Goal: Transaction & Acquisition: Purchase product/service

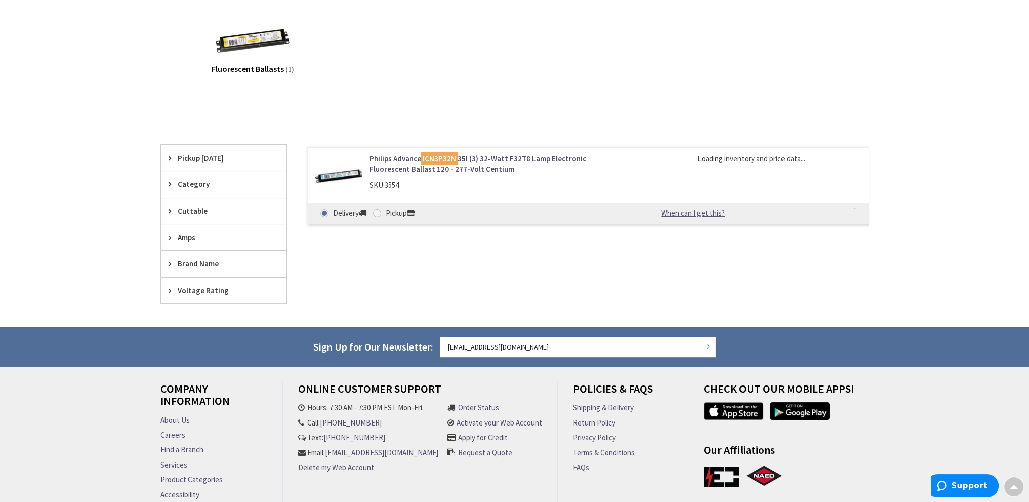
click at [350, 170] on img at bounding box center [338, 176] width 47 height 47
type input "[PERSON_NAME], [US_STATE][GEOGRAPHIC_DATA], [GEOGRAPHIC_DATA]"
click at [395, 162] on link "Philips Advance ICN3P32N 35I (3) 32-Watt F32T8 Lamp Electronic Fluorescent Ball…" at bounding box center [499, 164] width 258 height 22
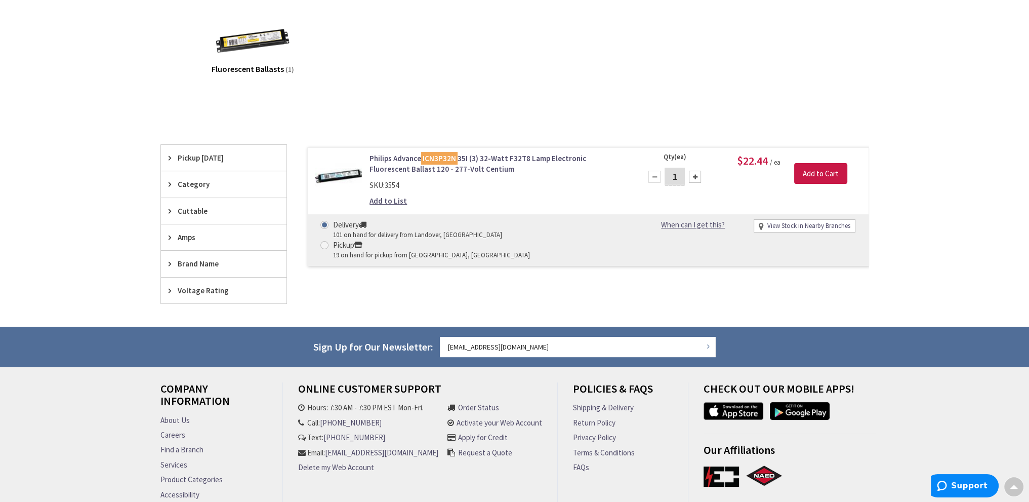
click at [397, 168] on link "Philips Advance ICN3P32N 35I (3) 32-Watt F32T8 Lamp Electronic Fluorescent Ball…" at bounding box center [499, 164] width 258 height 22
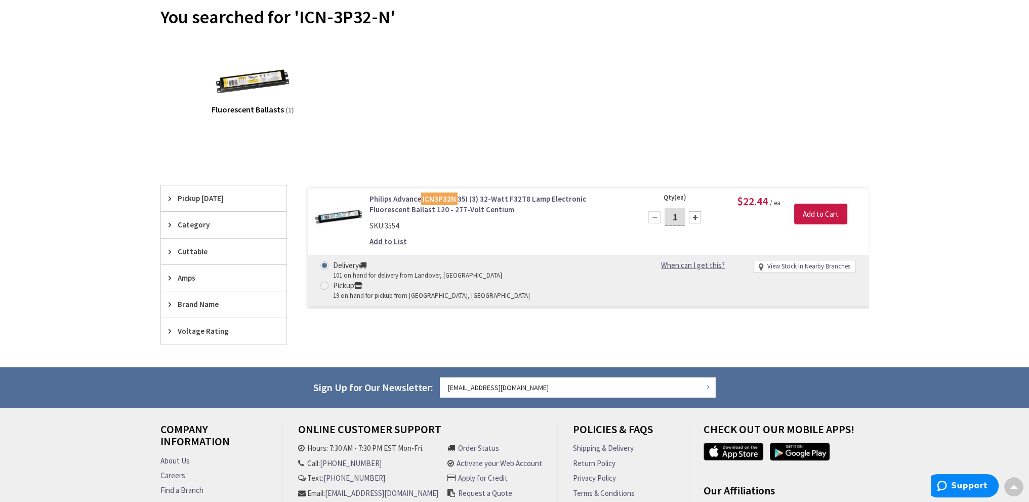
scroll to position [112, 0]
click at [395, 203] on link "Philips Advance ICN3P32N 35I (3) 32-Watt F32T8 Lamp Electronic Fluorescent Ball…" at bounding box center [499, 205] width 258 height 22
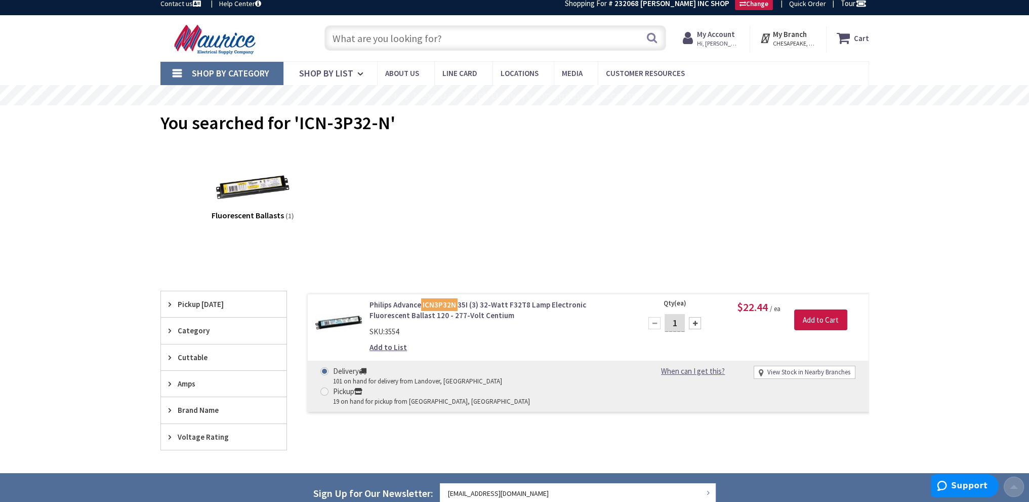
scroll to position [0, 0]
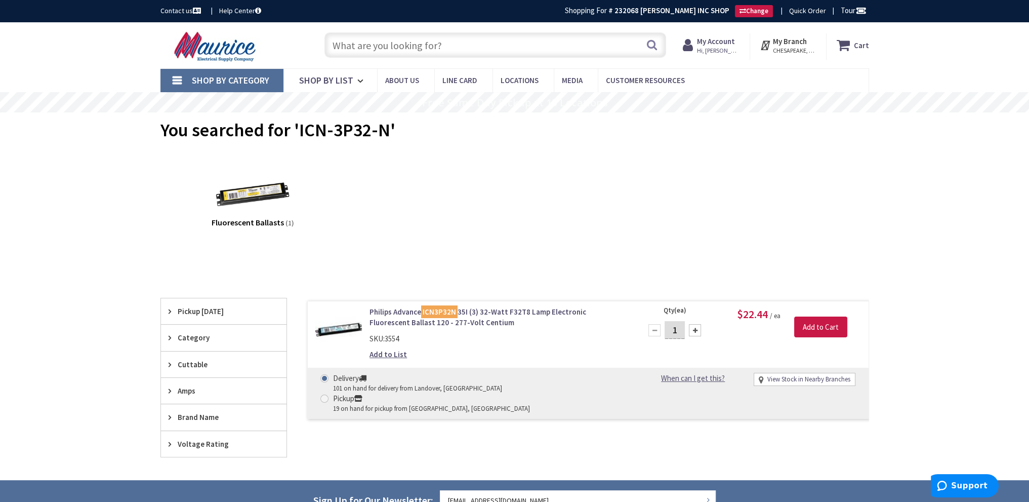
click at [715, 48] on span "Hi, [PERSON_NAME]" at bounding box center [718, 51] width 43 height 8
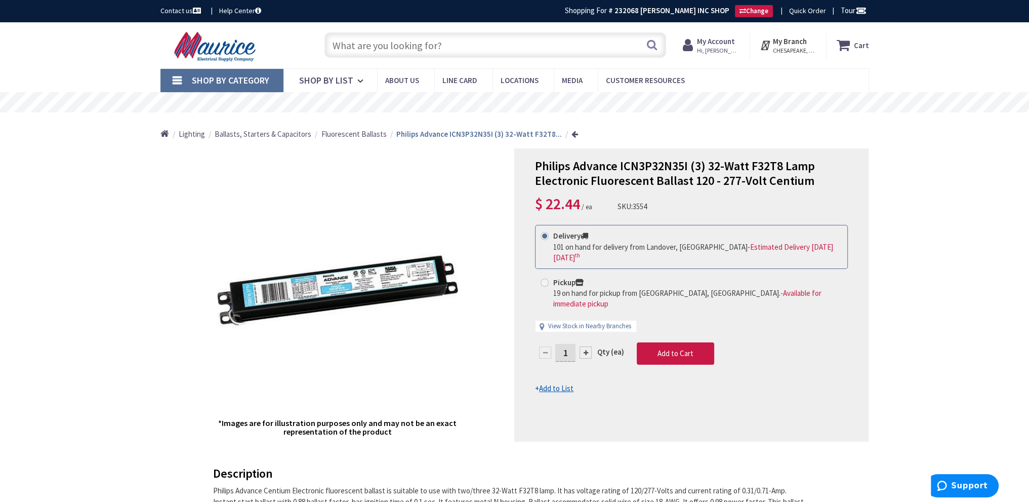
click at [376, 44] on input "text" at bounding box center [495, 44] width 342 height 25
paste input "ICN-3P32-N"
type input "ICN-3P32-N"
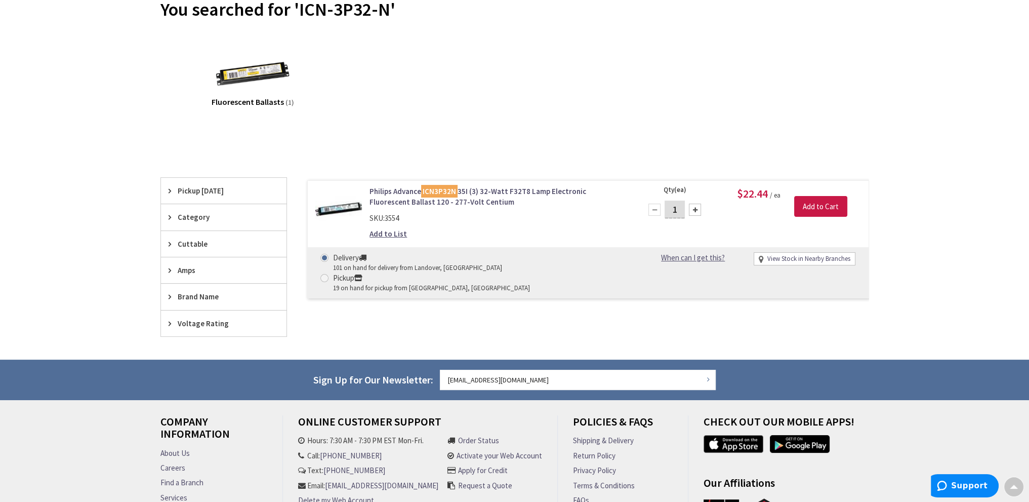
scroll to position [112, 0]
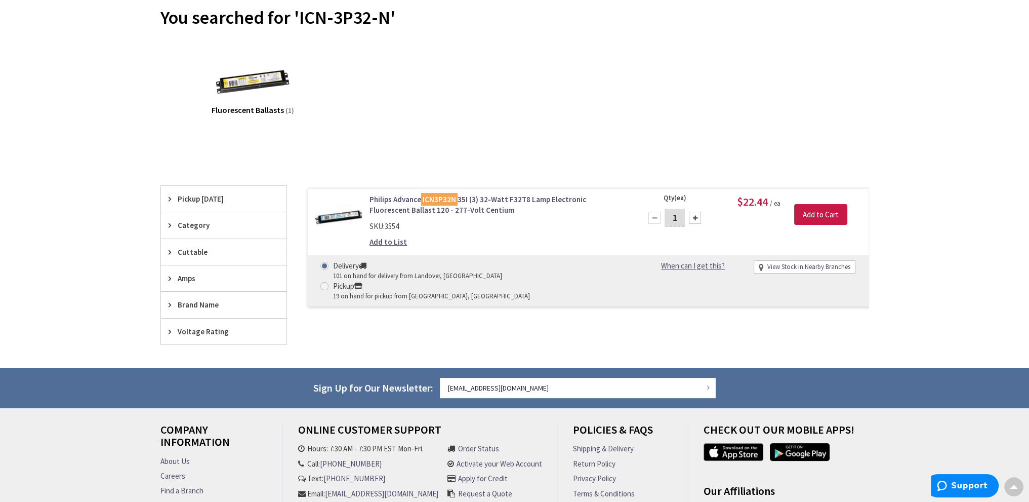
click at [400, 204] on link "Philips Advance ICN3P32N 35I (3) 32-Watt F32T8 Lamp Electronic Fluorescent Ball…" at bounding box center [499, 205] width 258 height 22
